Goal: Task Accomplishment & Management: Use online tool/utility

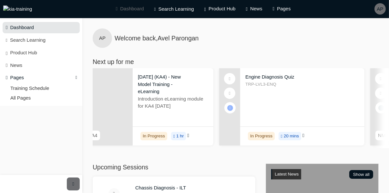
scroll to position [0, 24]
click at [278, 107] on div "Engine Diagnosis Quiz TRP-LVL3-ENQ" at bounding box center [303, 90] width 124 height 44
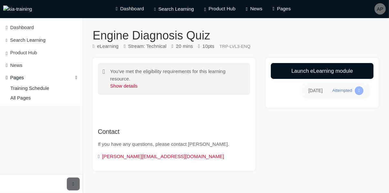
scroll to position [5, 0]
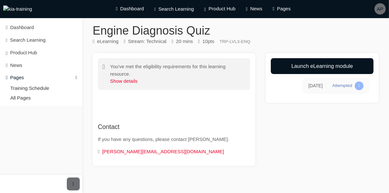
click at [330, 68] on link "Launch eLearning module" at bounding box center [322, 66] width 103 height 16
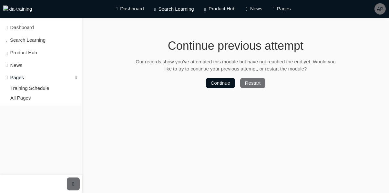
click at [218, 83] on button "Continue" at bounding box center [220, 83] width 29 height 10
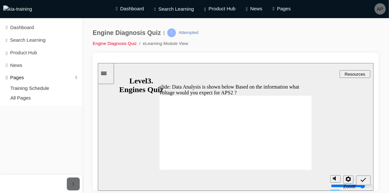
radio input "true"
click at [361, 177] on icon "Submit (Ctrl+Alt+S)" at bounding box center [362, 180] width 5 height 6
radio input "true"
click at [363, 179] on icon "Submit (Ctrl+Alt+S)" at bounding box center [362, 180] width 5 height 6
radio input "true"
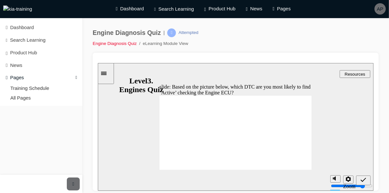
click at [363, 180] on icon "Submit (Ctrl+Alt+S)" at bounding box center [362, 179] width 5 height 4
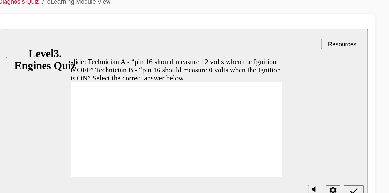
radio input "true"
click at [251, 146] on icon "Submit (Ctrl+Alt+S)" at bounding box center [250, 145] width 5 height 6
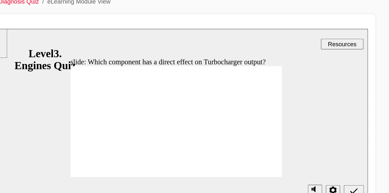
radio input "false"
radio input "true"
click at [246, 146] on div "Submit (Ctrl+Alt+S)" at bounding box center [250, 145] width 9 height 7
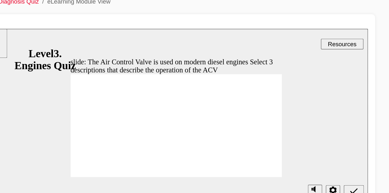
checkbox input "true"
click at [248, 144] on icon "Submit (Ctrl+Alt+S)" at bounding box center [250, 145] width 5 height 6
checkbox input "true"
checkbox input "false"
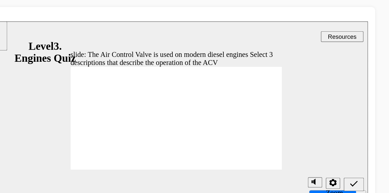
click at [251, 139] on icon "Submit (Ctrl+Alt+S)" at bounding box center [250, 138] width 5 height 6
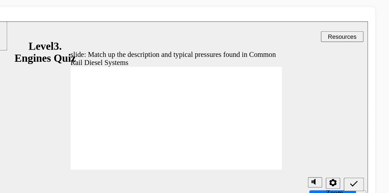
click at [251, 139] on icon "Submit (Ctrl+Alt+S)" at bounding box center [250, 138] width 5 height 6
click at [248, 138] on icon "Submit (Ctrl+Alt+S)" at bounding box center [250, 138] width 5 height 6
click at [253, 137] on icon "Submit (Ctrl+Alt+S)" at bounding box center [250, 138] width 5 height 6
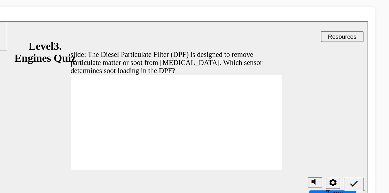
radio input "false"
radio input "true"
click at [249, 139] on icon "Submit (Ctrl+Alt+S)" at bounding box center [250, 138] width 5 height 4
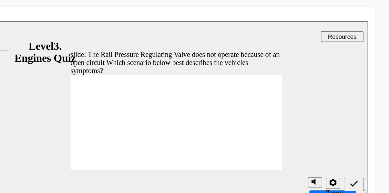
radio input "true"
click at [251, 137] on icon "Submit (Ctrl+Alt+S)" at bounding box center [250, 138] width 5 height 6
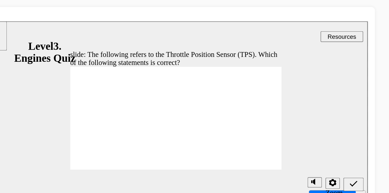
radio input "true"
click at [248, 137] on icon "Submit (Ctrl+Alt+S)" at bounding box center [250, 138] width 5 height 6
radio input "true"
click at [251, 139] on icon "Submit (Ctrl+Alt+S)" at bounding box center [250, 138] width 5 height 6
radio input "true"
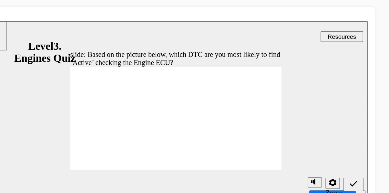
click at [248, 139] on icon "Submit (Ctrl+Alt+S)" at bounding box center [250, 138] width 5 height 6
radio input "true"
click at [251, 139] on icon "Submit (Ctrl+Alt+S)" at bounding box center [250, 138] width 5 height 6
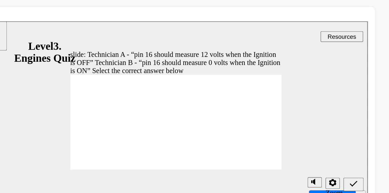
radio input "true"
click at [248, 135] on div "Submit (Ctrl+Alt+S)" at bounding box center [250, 138] width 9 height 7
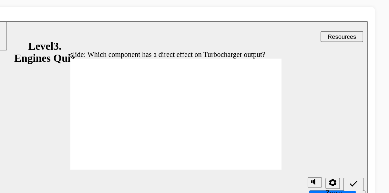
radio input "true"
click at [250, 138] on icon "Submit (Ctrl+Alt+S)" at bounding box center [250, 138] width 5 height 4
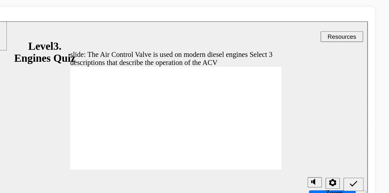
checkbox input "true"
click at [250, 139] on icon "Submit (Ctrl+Alt+S)" at bounding box center [250, 138] width 5 height 4
checkbox input "true"
click at [250, 140] on icon "Submit (Ctrl+Alt+S)" at bounding box center [250, 138] width 5 height 6
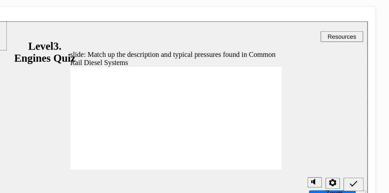
click at [250, 141] on span "Submit (Ctrl+Alt+S)" at bounding box center [250, 139] width 5 height 5
click at [250, 138] on icon "Submit (Ctrl+Alt+S)" at bounding box center [250, 138] width 5 height 4
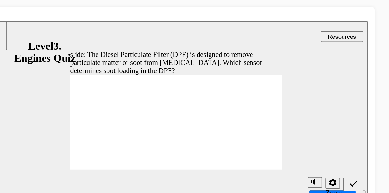
radio input "true"
click at [249, 139] on icon "Submit (Ctrl+Alt+S)" at bounding box center [250, 138] width 5 height 6
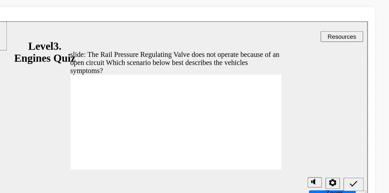
radio input "true"
click at [250, 137] on icon "Submit (Ctrl+Alt+S)" at bounding box center [250, 138] width 5 height 6
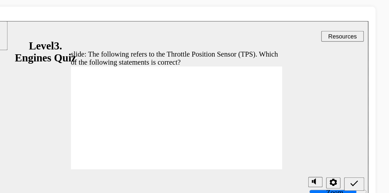
radio input "true"
click at [251, 138] on icon "Submit (Ctrl+Alt+S)" at bounding box center [250, 137] width 5 height 4
radio input "true"
click at [250, 138] on icon "Submit (Ctrl+Alt+S)" at bounding box center [250, 137] width 5 height 4
radio input "true"
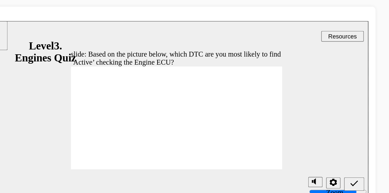
click at [250, 139] on icon "Submit (Ctrl+Alt+S)" at bounding box center [250, 137] width 5 height 4
radio input "true"
click at [249, 137] on icon "Submit (Ctrl+Alt+S)" at bounding box center [250, 138] width 5 height 6
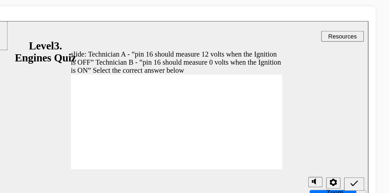
radio input "true"
click at [251, 139] on icon "Submit (Ctrl+Alt+S)" at bounding box center [250, 138] width 5 height 6
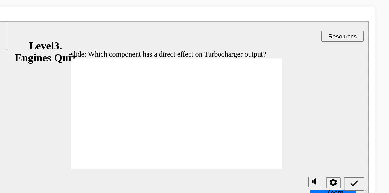
radio input "true"
click at [249, 139] on icon "Submit (Ctrl+Alt+S)" at bounding box center [250, 138] width 5 height 6
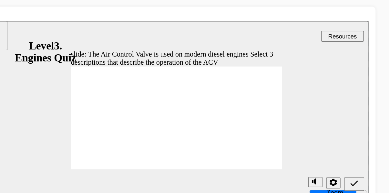
checkbox input "true"
click at [248, 138] on icon "Submit (Ctrl+Alt+S)" at bounding box center [250, 138] width 5 height 6
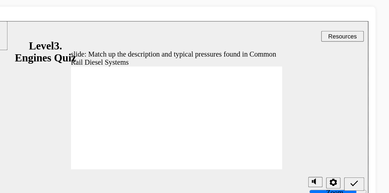
click at [251, 139] on icon "Submit (Ctrl+Alt+S)" at bounding box center [250, 138] width 5 height 6
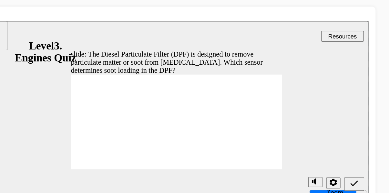
radio input "true"
click at [248, 137] on div "Submit (Ctrl+Alt+S)" at bounding box center [250, 138] width 9 height 7
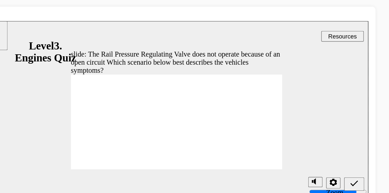
radio input "true"
click at [250, 136] on icon "Submit (Ctrl+Alt+S)" at bounding box center [250, 138] width 5 height 6
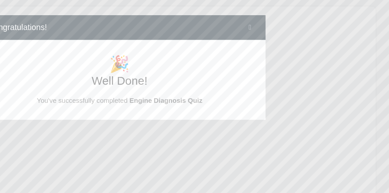
click at [287, 70] on span "cross-icon" at bounding box center [288, 67] width 2 height 5
